Goal: Task Accomplishment & Management: Manage account settings

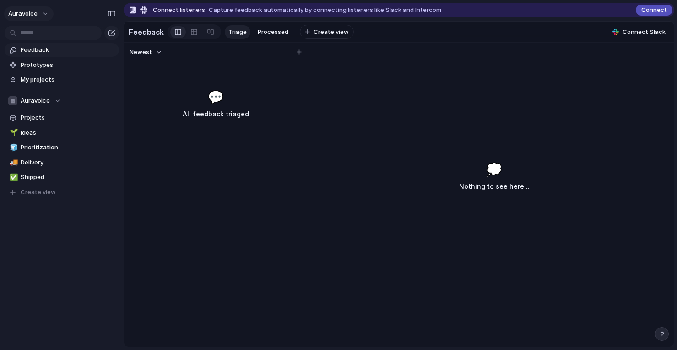
drag, startPoint x: 0, startPoint y: 0, endPoint x: 42, endPoint y: 10, distance: 43.3
click at [42, 10] on button "auravoice" at bounding box center [28, 13] width 49 height 15
click at [42, 12] on div "Settings Invite members Change theme Sign out" at bounding box center [338, 175] width 677 height 350
click at [42, 12] on button "auravoice" at bounding box center [28, 13] width 49 height 15
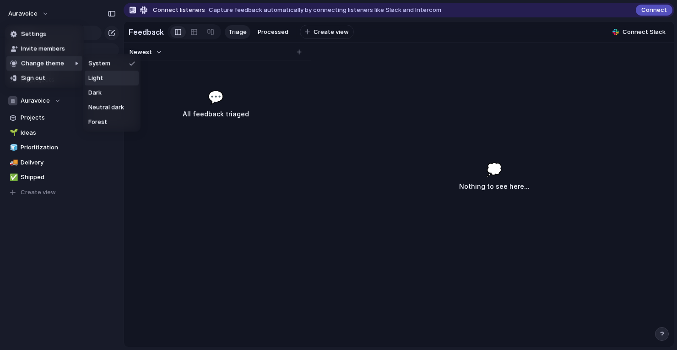
click at [98, 78] on span "Light" at bounding box center [95, 78] width 15 height 9
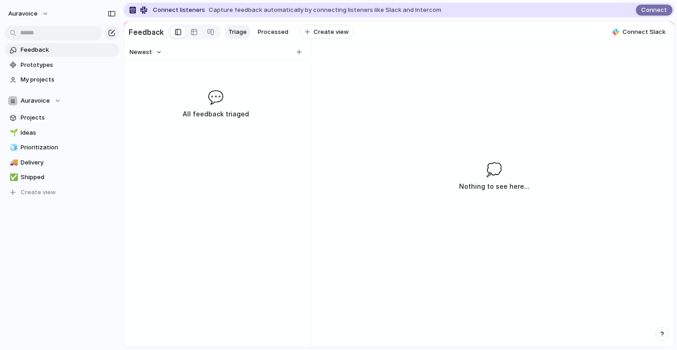
click at [127, 136] on div "Newest 💬 All feedback triaged" at bounding box center [215, 195] width 183 height 304
click at [49, 66] on span "Prototypes" at bounding box center [68, 64] width 95 height 9
click at [40, 117] on span "Projects" at bounding box center [68, 117] width 95 height 9
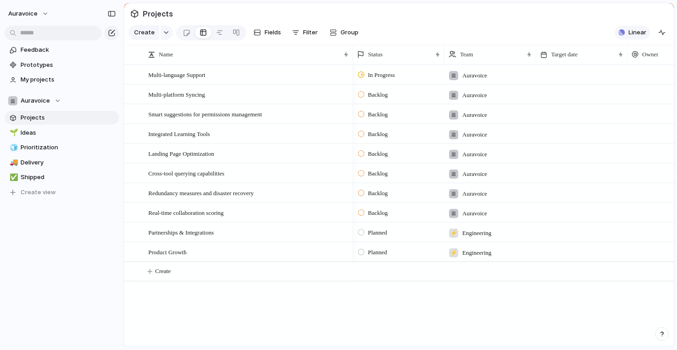
click at [627, 34] on button "Linear" at bounding box center [632, 33] width 35 height 14
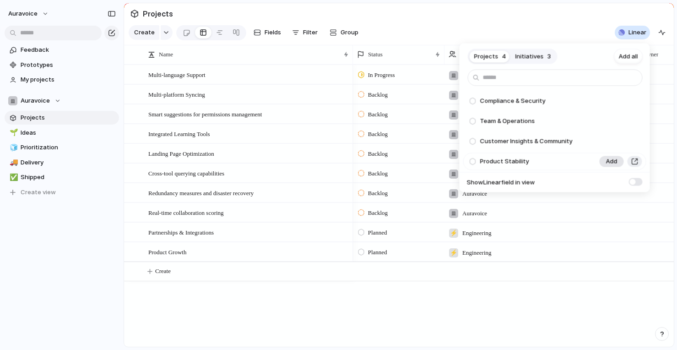
click at [611, 161] on span "Add" at bounding box center [611, 161] width 11 height 9
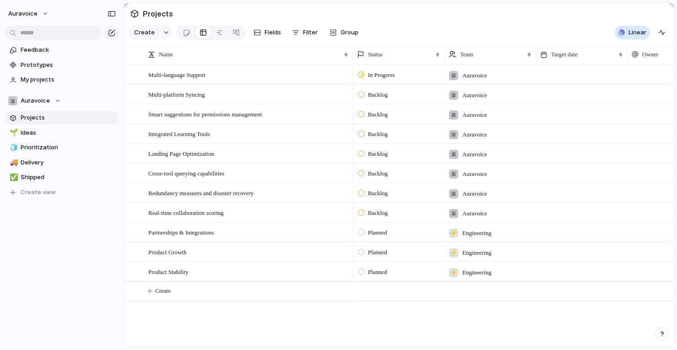
click at [204, 275] on div "Projects 3 Initiatives 3 Add all Compliance & Security Add Team & Operations Ad…" at bounding box center [338, 175] width 677 height 350
click at [170, 271] on span "Product Stability" at bounding box center [168, 271] width 40 height 11
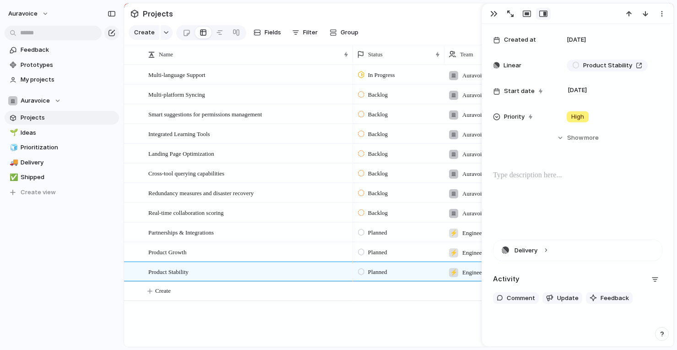
scroll to position [210, 0]
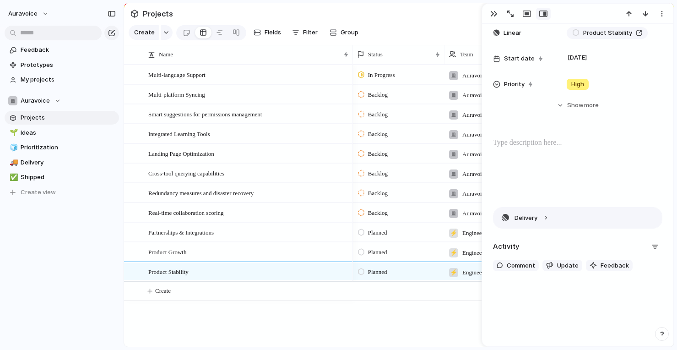
click at [543, 223] on button "Delivery" at bounding box center [578, 217] width 169 height 21
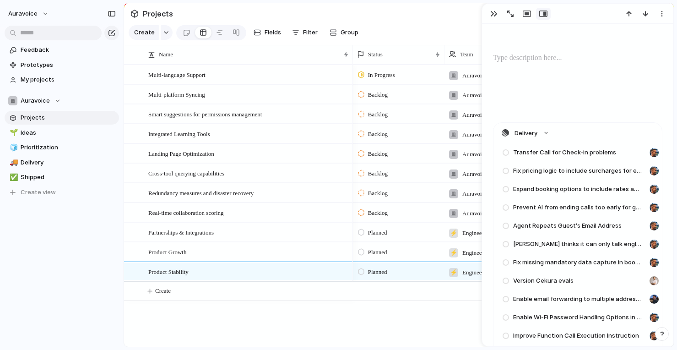
scroll to position [302, 0]
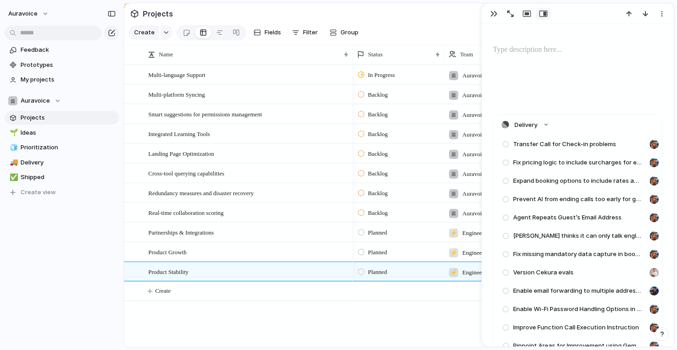
click at [559, 141] on span "Transfer Call for Check-in problems" at bounding box center [564, 144] width 103 height 9
click at [507, 144] on div at bounding box center [505, 144] width 7 height 6
click at [545, 119] on button "Delivery" at bounding box center [578, 125] width 169 height 21
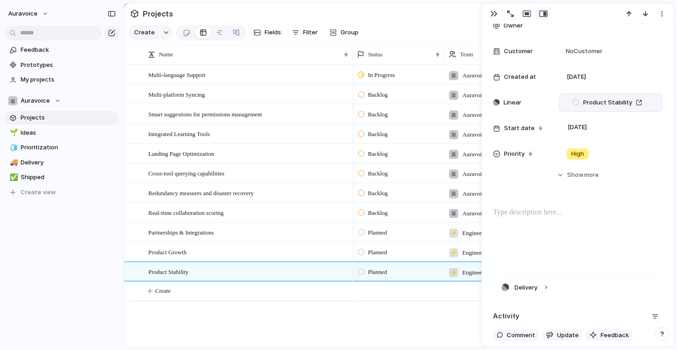
scroll to position [210, 0]
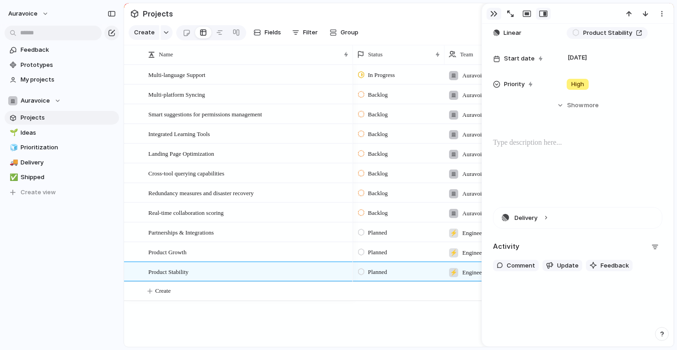
click at [492, 12] on div "button" at bounding box center [494, 13] width 7 height 7
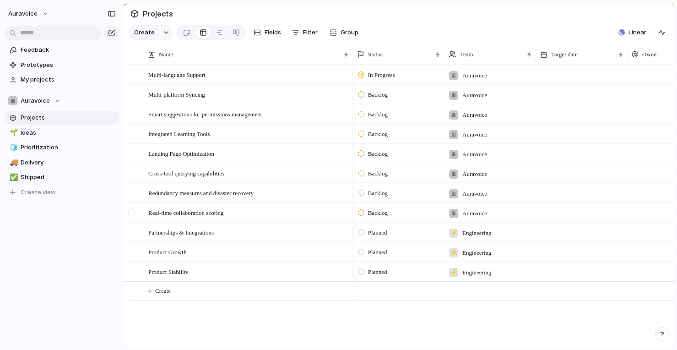
click at [130, 210] on div at bounding box center [131, 212] width 7 height 7
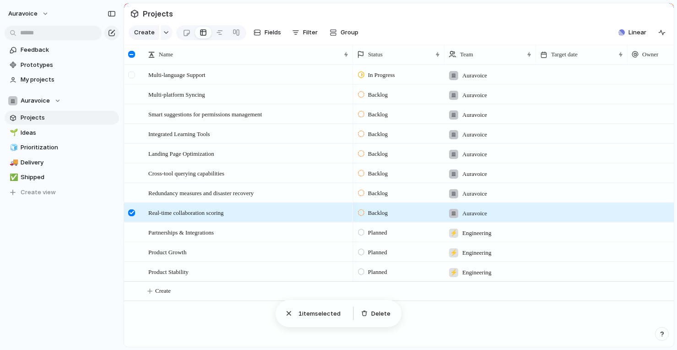
click at [133, 75] on div at bounding box center [131, 74] width 7 height 7
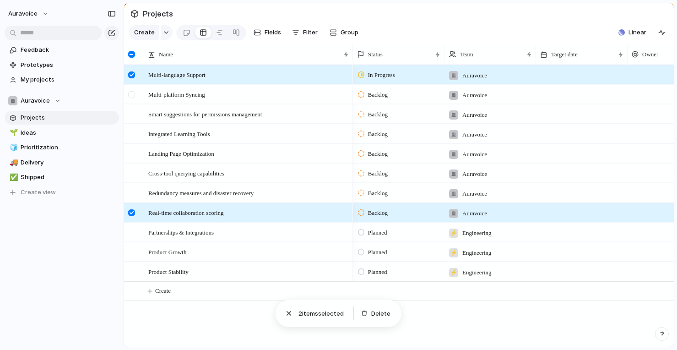
click at [130, 92] on div at bounding box center [131, 94] width 7 height 7
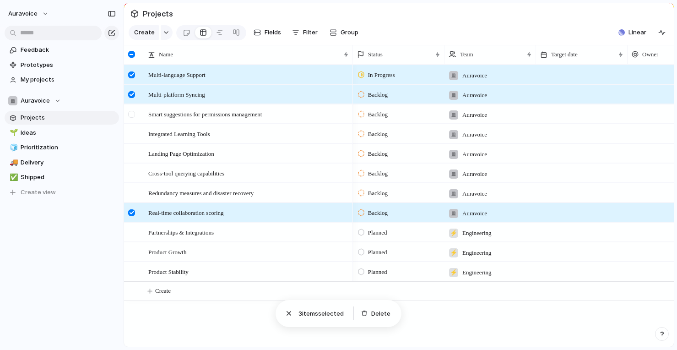
click at [130, 113] on div at bounding box center [131, 114] width 7 height 7
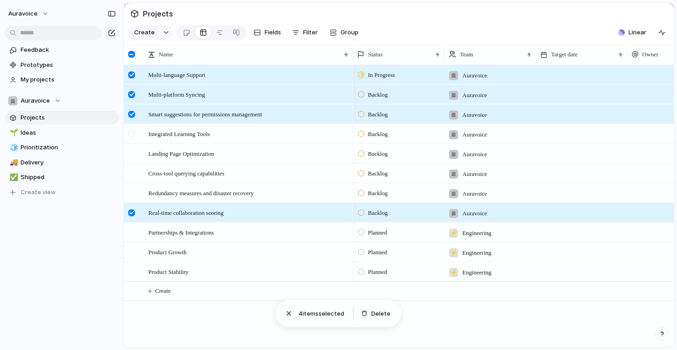
click at [128, 133] on div at bounding box center [131, 134] width 7 height 7
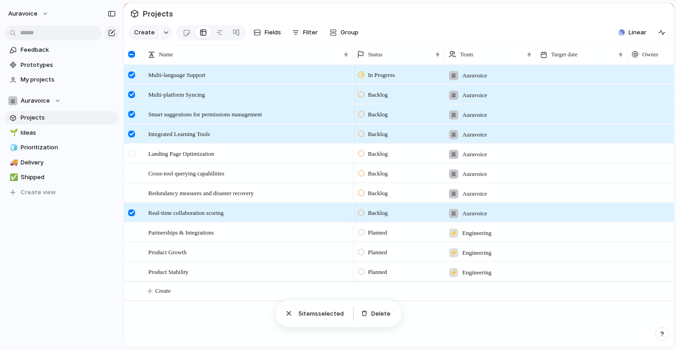
click at [126, 152] on div at bounding box center [133, 156] width 16 height 25
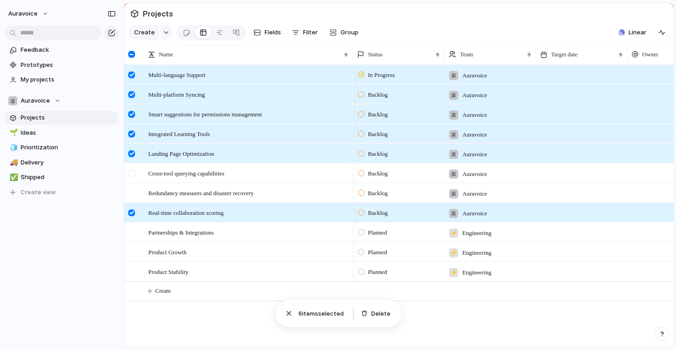
click at [130, 170] on div at bounding box center [131, 173] width 7 height 7
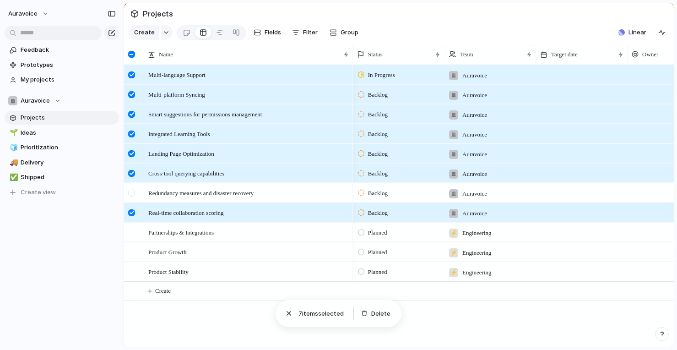
click at [131, 187] on div at bounding box center [133, 196] width 16 height 25
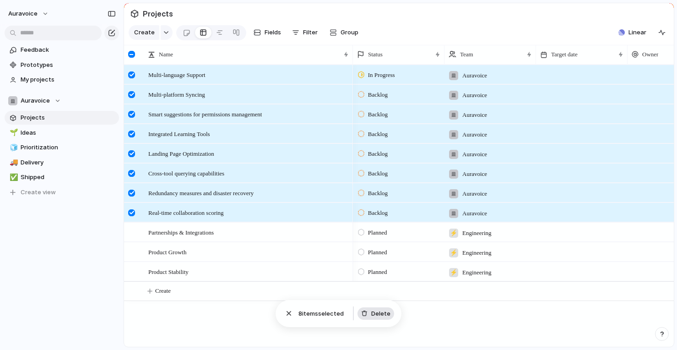
click at [359, 315] on button "Delete" at bounding box center [376, 313] width 37 height 13
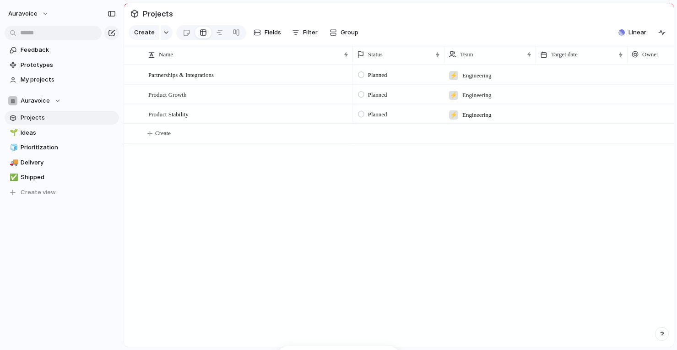
click at [224, 180] on div "Partnerships & Integrations Product Growth Product Stability Planned ⚡ Engineer…" at bounding box center [399, 206] width 550 height 282
click at [37, 129] on span "Ideas" at bounding box center [68, 132] width 95 height 9
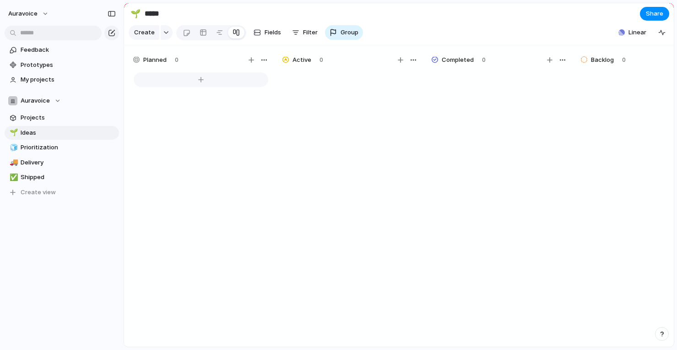
click at [202, 82] on div at bounding box center [201, 79] width 135 height 15
click at [189, 85] on textarea at bounding box center [201, 85] width 119 height 10
type textarea "****"
click at [265, 168] on div "test" at bounding box center [200, 213] width 137 height 284
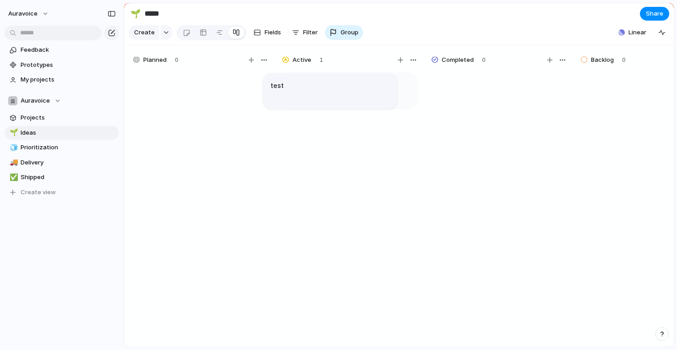
drag, startPoint x: 193, startPoint y: 87, endPoint x: 322, endPoint y: 87, distance: 129.2
click at [332, 90] on article "****" at bounding box center [350, 90] width 135 height 36
click at [332, 90] on article "test" at bounding box center [350, 90] width 135 height 36
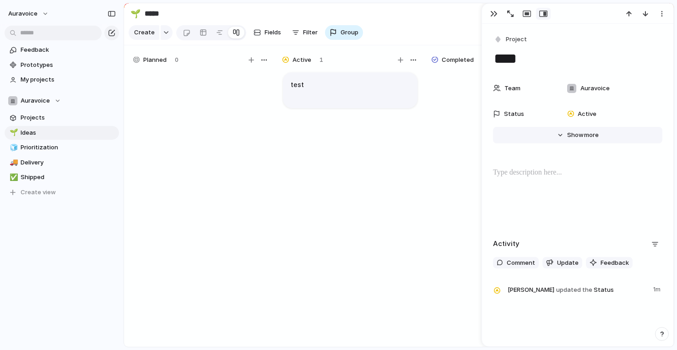
scroll to position [25, 0]
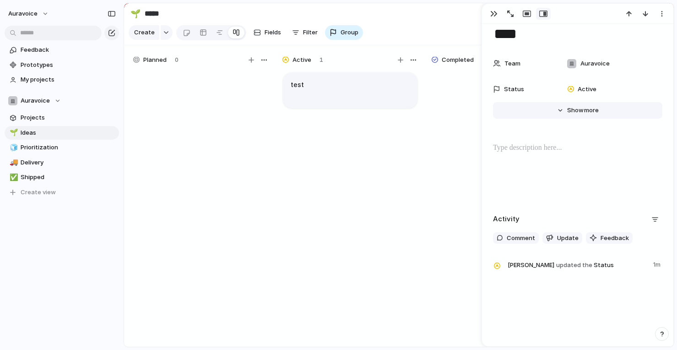
click at [559, 109] on button "Hide Show more" at bounding box center [577, 110] width 169 height 16
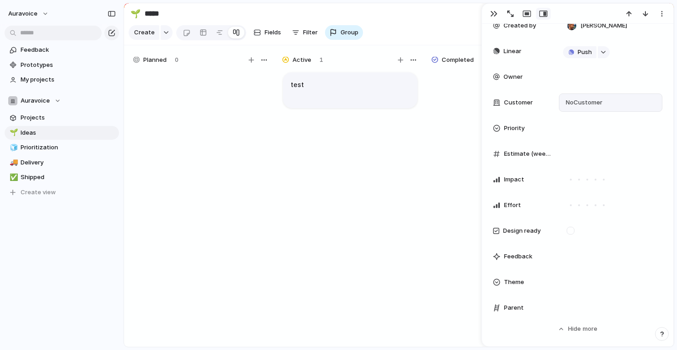
scroll to position [247, 0]
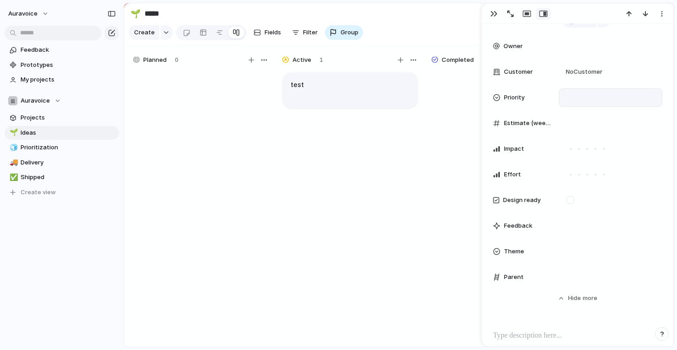
click at [578, 100] on div at bounding box center [610, 98] width 95 height 10
click at [578, 98] on div "Urgent High Medium Low No Priority" at bounding box center [338, 175] width 677 height 350
click at [586, 121] on div at bounding box center [610, 123] width 95 height 10
click at [587, 121] on input "number" at bounding box center [594, 123] width 63 height 6
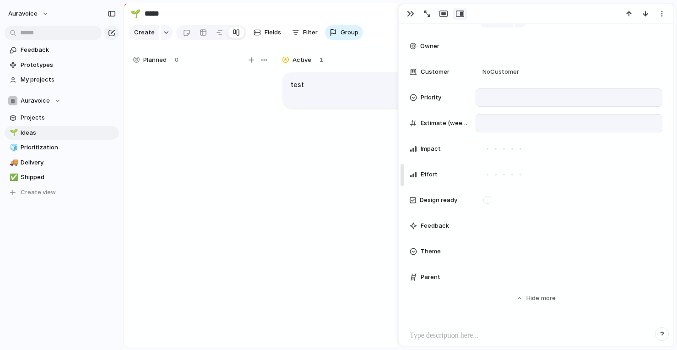
drag, startPoint x: 485, startPoint y: 110, endPoint x: 386, endPoint y: 114, distance: 99.0
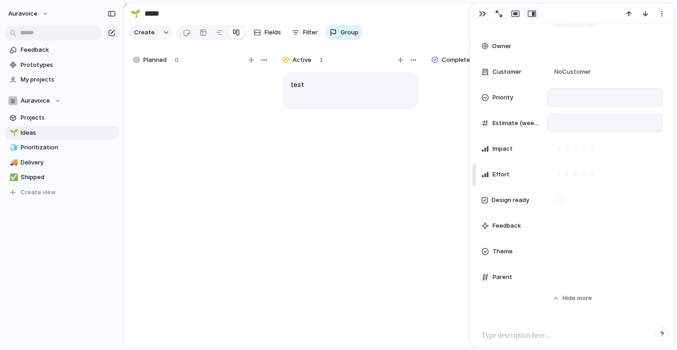
drag, startPoint x: 384, startPoint y: 121, endPoint x: 474, endPoint y: 119, distance: 89.3
click at [497, 16] on div "button" at bounding box center [499, 14] width 6 height 6
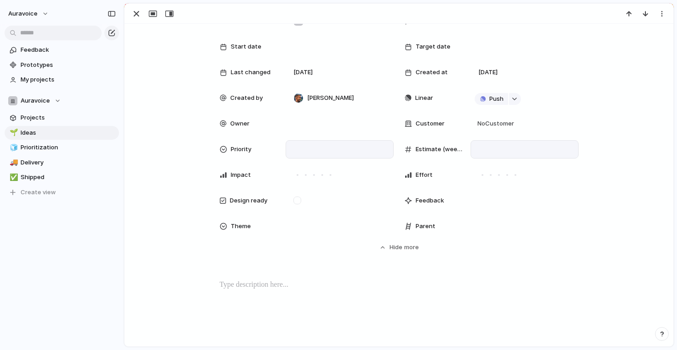
scroll to position [68, 0]
click at [302, 171] on div at bounding box center [306, 174] width 8 height 8
click at [332, 176] on div at bounding box center [331, 174] width 8 height 8
click at [297, 175] on div at bounding box center [297, 174] width 5 height 5
click at [468, 203] on div "Feedback" at bounding box center [492, 200] width 174 height 18
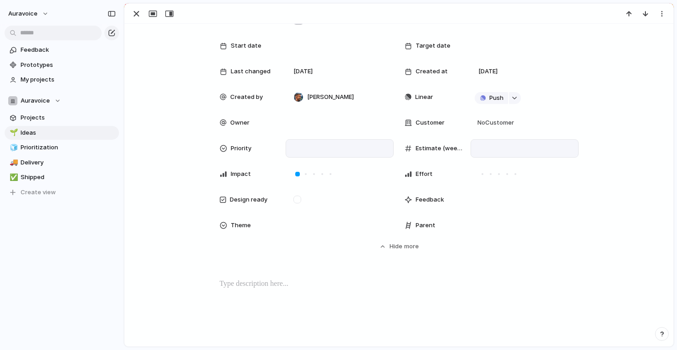
click at [439, 194] on div "Feedback" at bounding box center [492, 200] width 174 height 18
click at [427, 201] on span "Feedback" at bounding box center [430, 199] width 28 height 9
click at [298, 199] on div at bounding box center [298, 200] width 8 height 8
click at [298, 197] on div at bounding box center [298, 200] width 8 height 8
click at [260, 229] on div "Theme" at bounding box center [249, 225] width 59 height 9
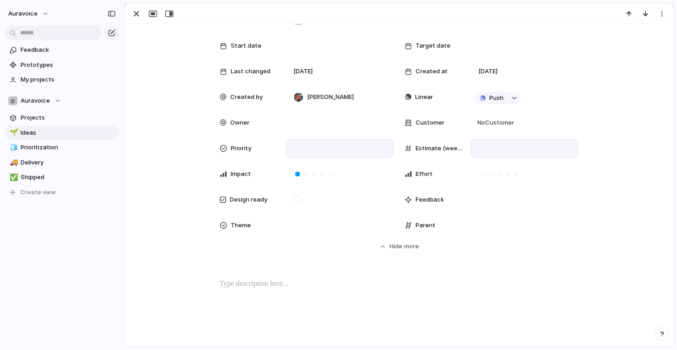
click at [293, 206] on div "🌱 Experiment 🔮 Magic 🔨 Infrastructure 🚀 Scale" at bounding box center [338, 175] width 677 height 350
click at [439, 222] on div "Parent" at bounding box center [434, 225] width 59 height 9
click at [387, 245] on button "Hide Show more" at bounding box center [399, 246] width 359 height 16
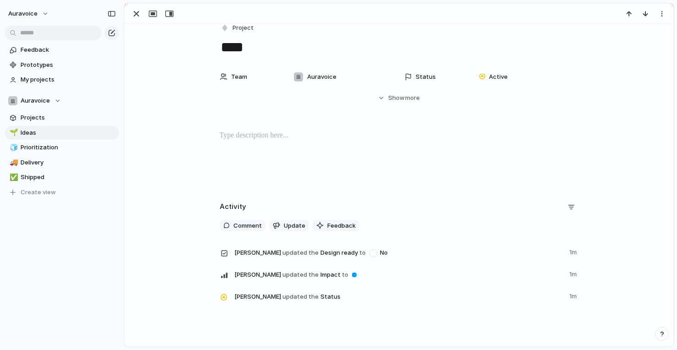
scroll to position [0, 0]
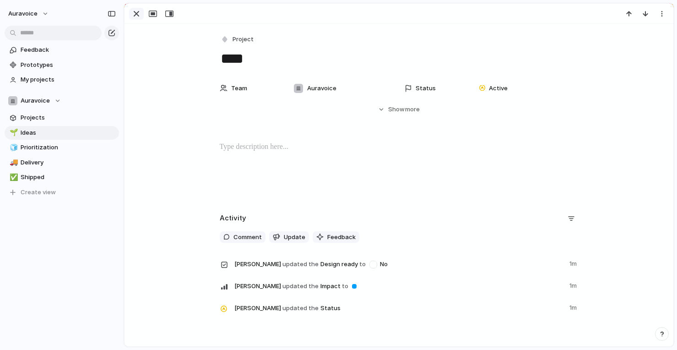
click at [137, 12] on div "button" at bounding box center [136, 13] width 11 height 11
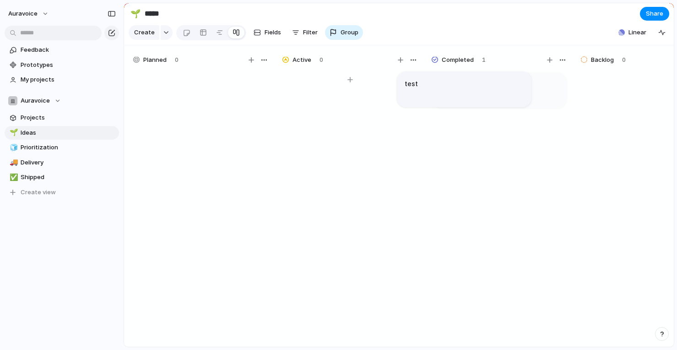
scroll to position [0, 21]
drag, startPoint x: 376, startPoint y: 96, endPoint x: 507, endPoint y: 93, distance: 130.6
click at [218, 31] on div at bounding box center [219, 32] width 7 height 15
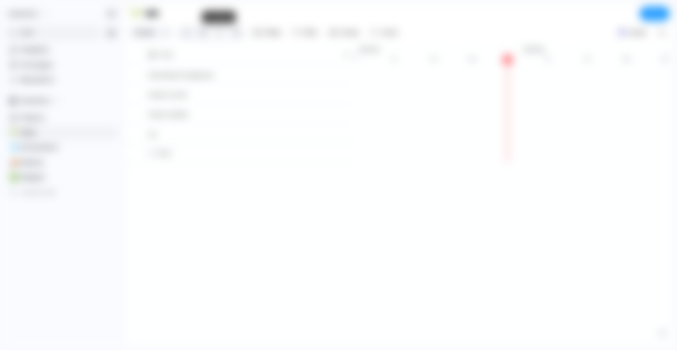
scroll to position [0, 6023]
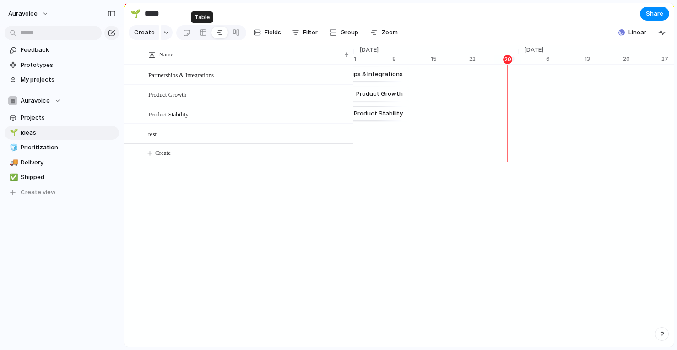
click at [203, 30] on div at bounding box center [203, 32] width 7 height 15
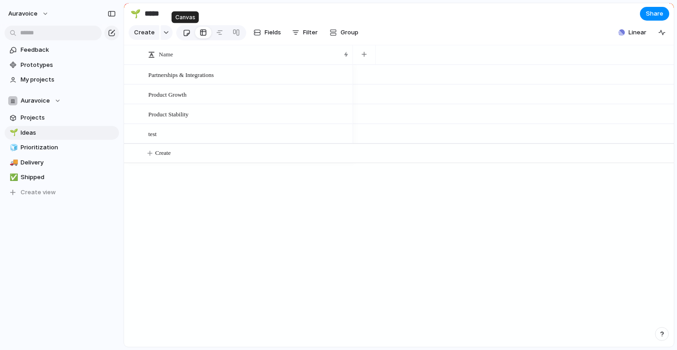
click at [186, 33] on div at bounding box center [187, 32] width 8 height 15
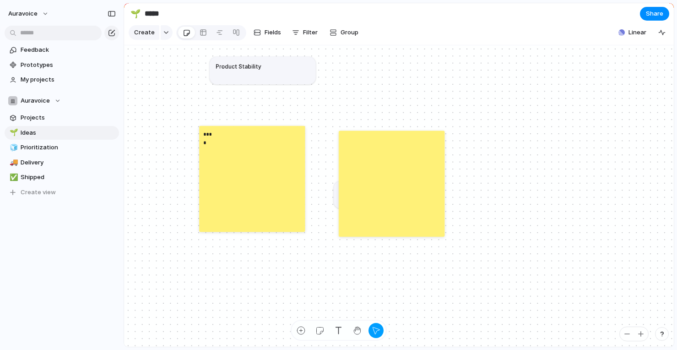
drag, startPoint x: 374, startPoint y: 65, endPoint x: 393, endPoint y: 169, distance: 104.8
click at [387, 169] on div "Partnerships & Integrations Product Growth Product Stability test ****" at bounding box center [174, 172] width 424 height 233
drag, startPoint x: 446, startPoint y: 174, endPoint x: 410, endPoint y: 83, distance: 97.6
click at [410, 83] on article "test" at bounding box center [371, 83] width 106 height 27
click at [399, 207] on div at bounding box center [392, 184] width 106 height 106
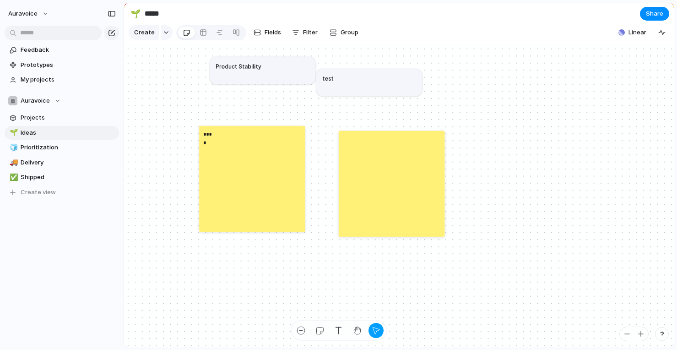
click at [434, 223] on div at bounding box center [392, 184] width 106 height 106
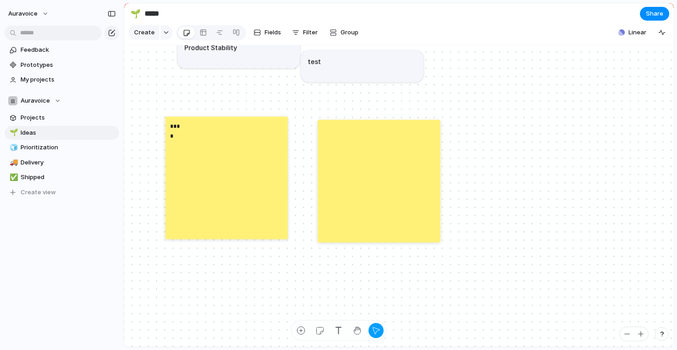
drag, startPoint x: 415, startPoint y: 185, endPoint x: 401, endPoint y: 176, distance: 16.5
click at [401, 176] on div at bounding box center [379, 181] width 123 height 123
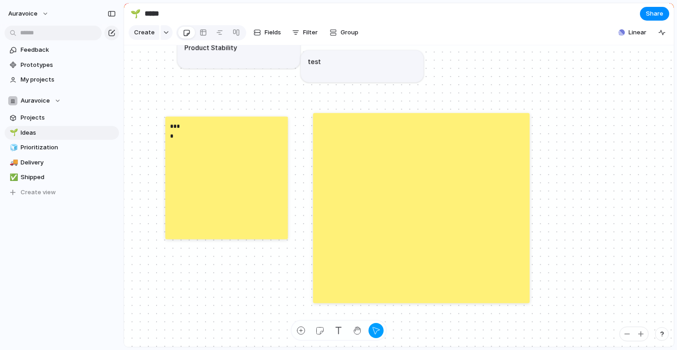
drag, startPoint x: 435, startPoint y: 233, endPoint x: 529, endPoint y: 301, distance: 116.2
click at [529, 301] on div at bounding box center [527, 300] width 6 height 6
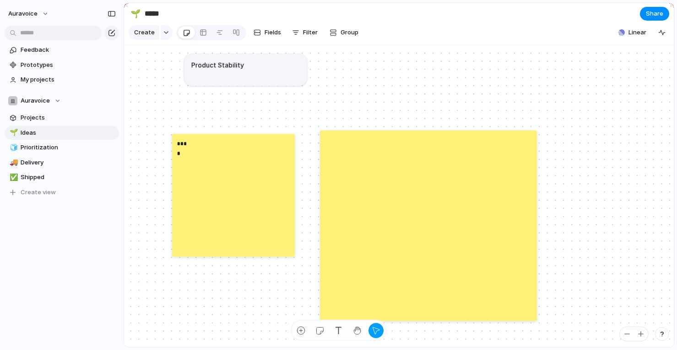
drag, startPoint x: 380, startPoint y: 87, endPoint x: 432, endPoint y: 196, distance: 121.1
click at [389, 196] on div "Partnerships & Integrations Product Growth Product Stability test ****" at bounding box center [143, 187] width 491 height 269
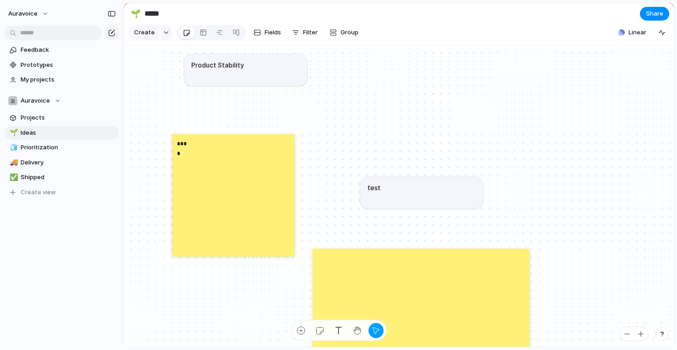
drag, startPoint x: 432, startPoint y: 196, endPoint x: 425, endPoint y: 311, distance: 115.7
click at [425, 312] on div at bounding box center [421, 343] width 217 height 191
click at [166, 37] on button "button" at bounding box center [167, 32] width 12 height 15
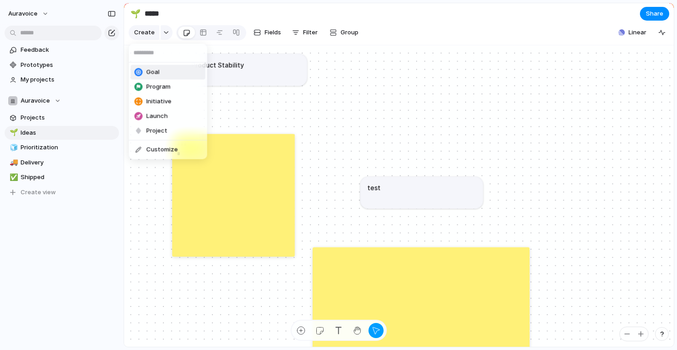
click at [174, 72] on li "Goal" at bounding box center [168, 72] width 75 height 15
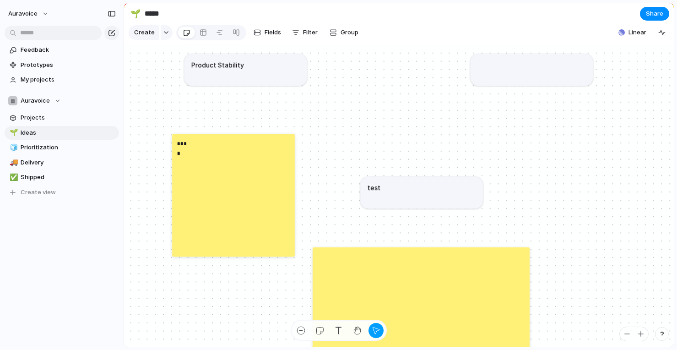
click at [500, 75] on article at bounding box center [532, 70] width 123 height 32
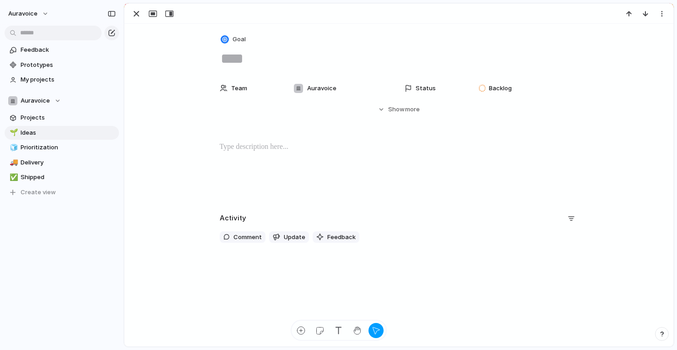
click at [244, 68] on textarea at bounding box center [399, 58] width 359 height 19
click at [130, 10] on button "button" at bounding box center [136, 14] width 15 height 12
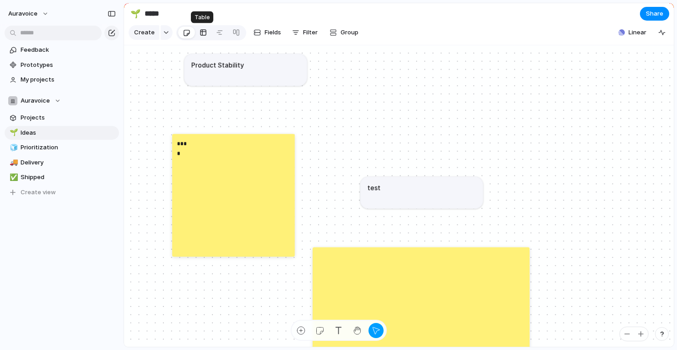
click at [200, 31] on div at bounding box center [203, 32] width 7 height 15
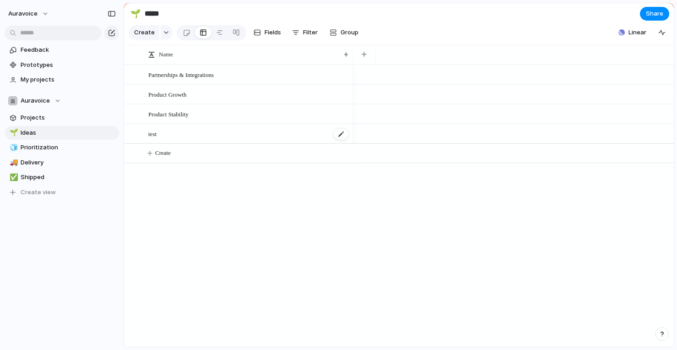
click at [156, 134] on span "test" at bounding box center [152, 133] width 8 height 11
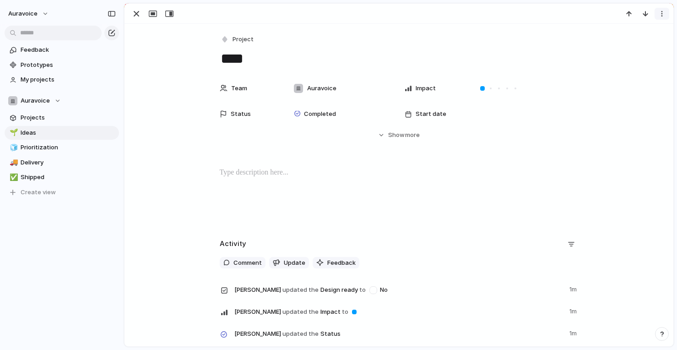
click at [662, 19] on button "button" at bounding box center [662, 14] width 15 height 12
click at [629, 47] on span "Delete" at bounding box center [622, 48] width 19 height 9
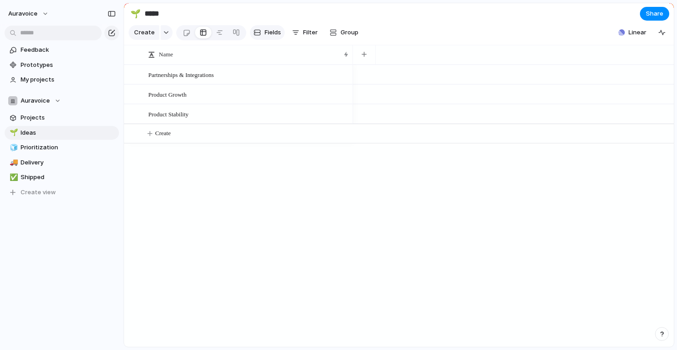
click at [266, 34] on span "Fields" at bounding box center [273, 32] width 16 height 9
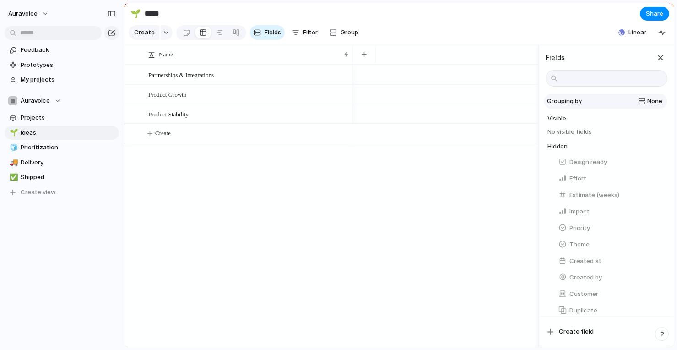
click at [583, 101] on div "Grouping by None" at bounding box center [606, 101] width 121 height 9
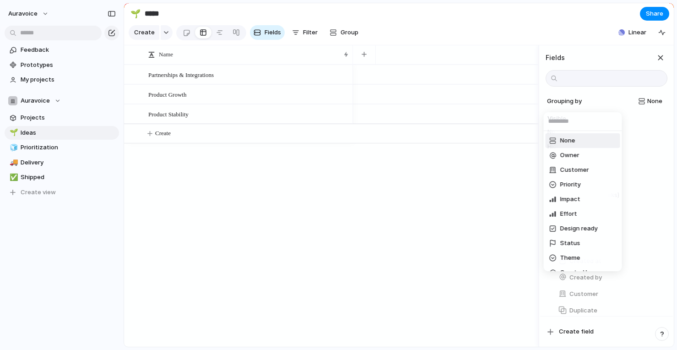
click at [596, 98] on div "None Owner Customer Priority Impact Effort Design ready Status Theme Created by" at bounding box center [338, 175] width 677 height 350
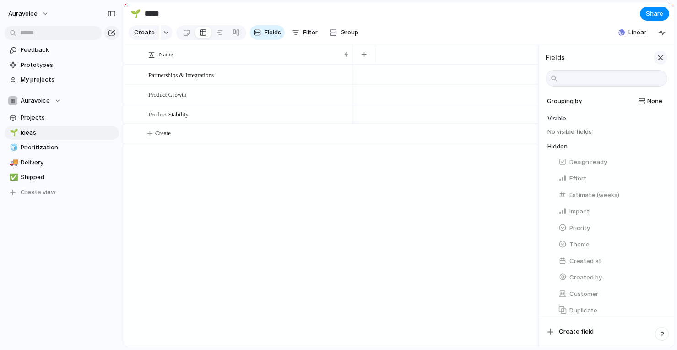
click at [661, 55] on div "button" at bounding box center [661, 58] width 10 height 10
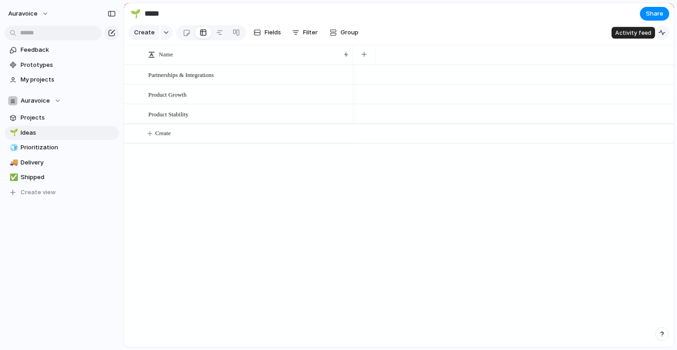
click at [664, 34] on div "button" at bounding box center [662, 32] width 7 height 7
click at [216, 32] on div at bounding box center [219, 32] width 7 height 15
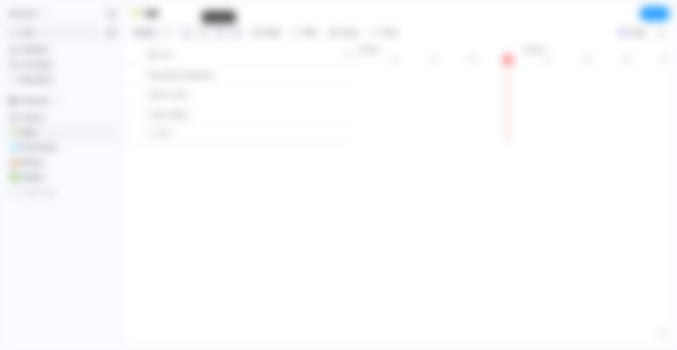
scroll to position [0, 6023]
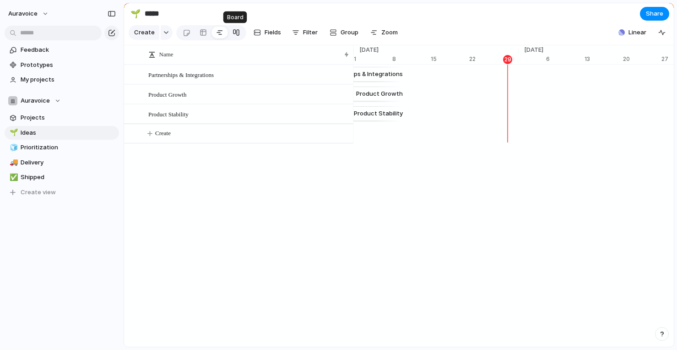
click at [237, 31] on div at bounding box center [236, 32] width 7 height 15
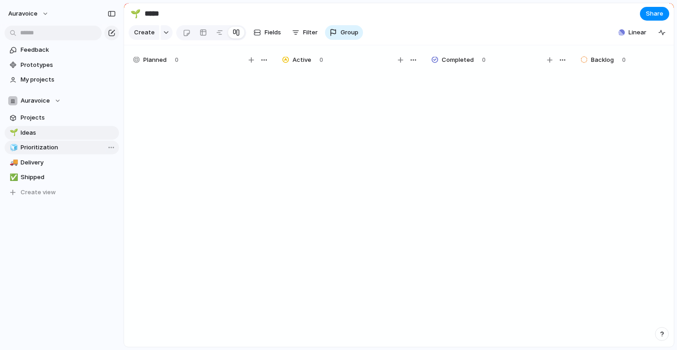
click at [59, 142] on link "🧊 Prioritization" at bounding box center [62, 148] width 115 height 14
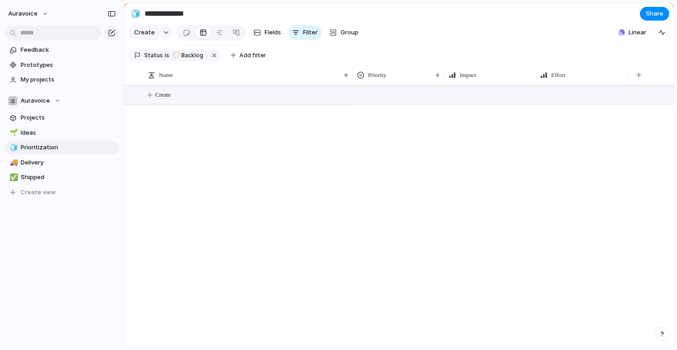
click at [159, 96] on span "Create" at bounding box center [163, 94] width 16 height 9
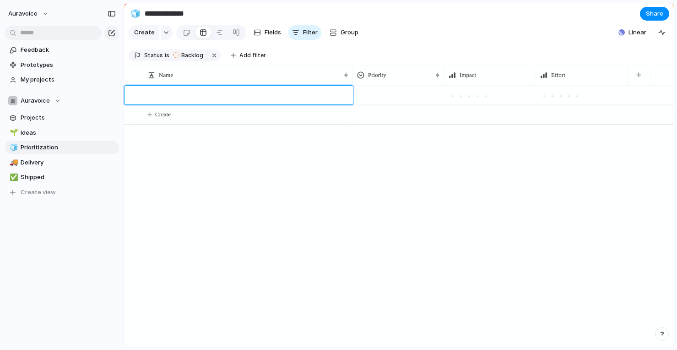
click at [190, 97] on textarea at bounding box center [247, 96] width 198 height 11
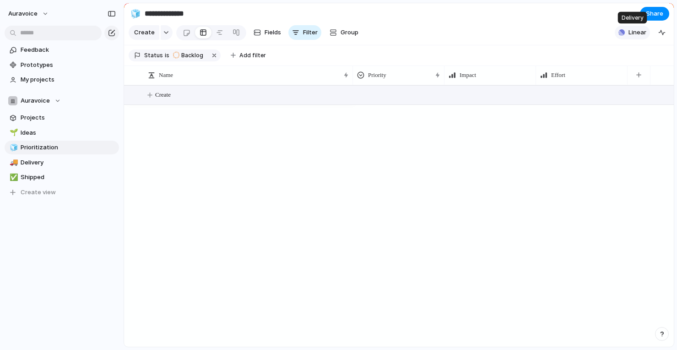
click at [635, 34] on span "Linear" at bounding box center [638, 32] width 18 height 9
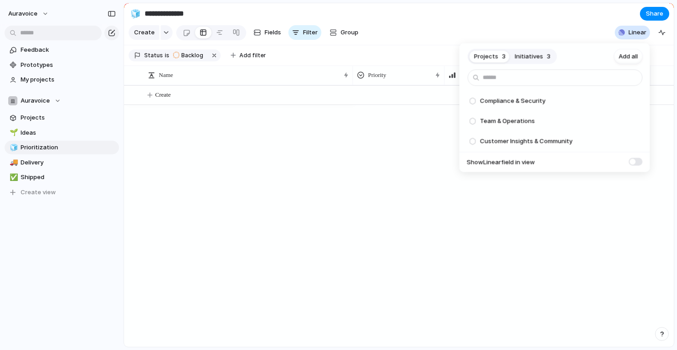
click at [482, 55] on span "Projects" at bounding box center [487, 56] width 24 height 9
click at [515, 60] on span "Initiatives" at bounding box center [529, 56] width 28 height 9
click at [485, 55] on span "Projects" at bounding box center [487, 56] width 24 height 9
click at [56, 164] on div "Projects 3 Initiatives 3 Add all Compliance & Security Add Team & Operations Ad…" at bounding box center [338, 175] width 677 height 350
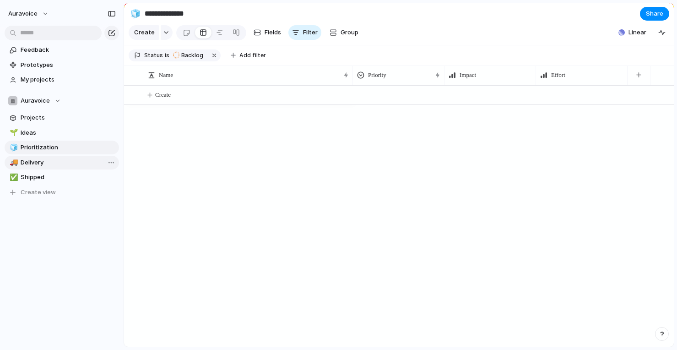
click at [52, 163] on span "Delivery" at bounding box center [68, 162] width 95 height 9
click at [633, 38] on button "Linear" at bounding box center [632, 33] width 35 height 14
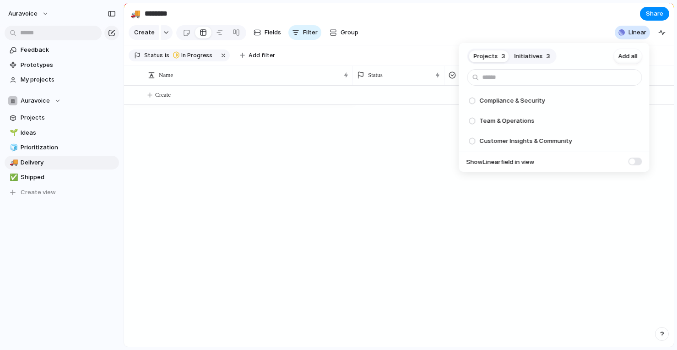
click at [540, 56] on span "Initiatives" at bounding box center [529, 56] width 28 height 9
click at [485, 52] on span "Projects" at bounding box center [486, 56] width 24 height 9
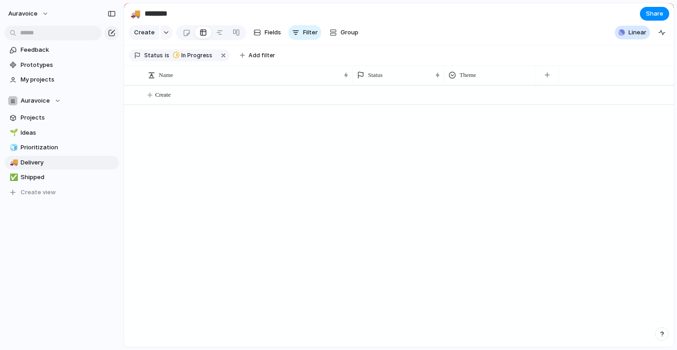
click at [304, 111] on div "Projects 3 Initiatives 3 Add all Compliance & Security Add Team & Operations Ad…" at bounding box center [338, 175] width 677 height 350
click at [47, 174] on span "Shipped" at bounding box center [68, 177] width 95 height 9
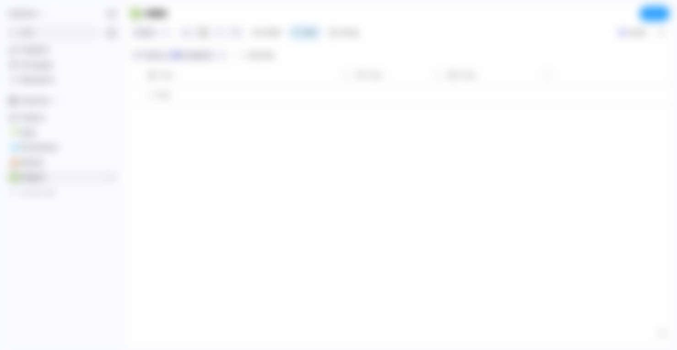
type input "*******"
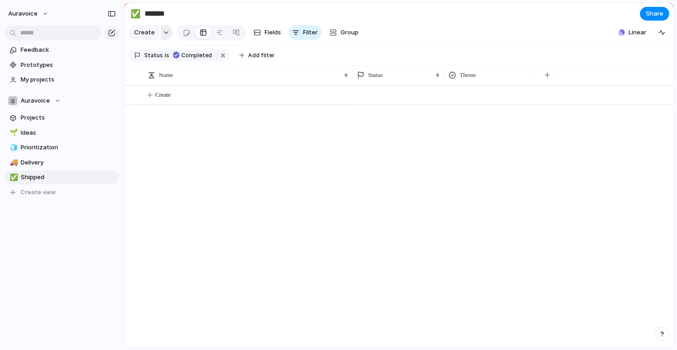
click at [165, 30] on button "button" at bounding box center [167, 32] width 12 height 15
click at [165, 32] on div "Goal Program Initiative Launch Project Customize" at bounding box center [338, 175] width 677 height 350
click at [44, 17] on button "auravoice" at bounding box center [28, 13] width 49 height 15
click at [176, 138] on div "Settings Invite members Change theme Sign out" at bounding box center [338, 175] width 677 height 350
